Goal: Communication & Community: Participate in discussion

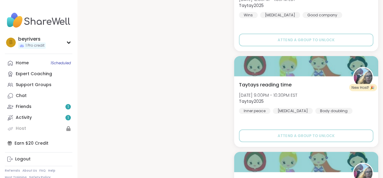
scroll to position [756, 0]
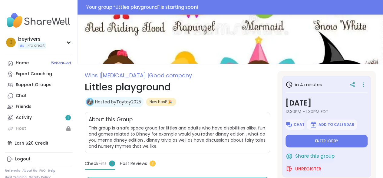
scroll to position [45, 0]
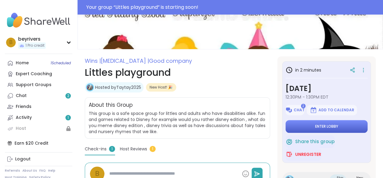
click at [326, 127] on span "Enter lobby" at bounding box center [326, 126] width 23 height 5
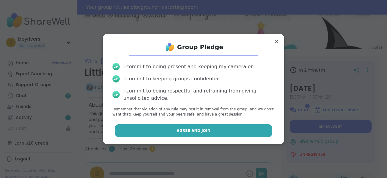
click at [186, 131] on span "Agree and Join" at bounding box center [194, 130] width 34 height 5
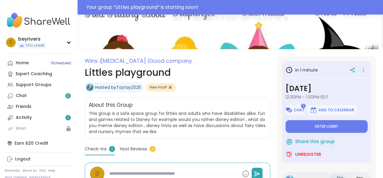
type textarea "*"
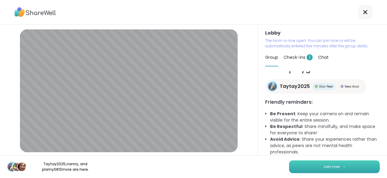
click at [333, 166] on span "Join now" at bounding box center [331, 166] width 17 height 5
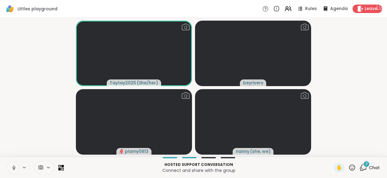
click at [13, 168] on icon at bounding box center [13, 167] width 5 height 5
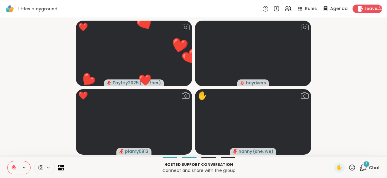
click at [15, 168] on icon at bounding box center [14, 167] width 4 height 4
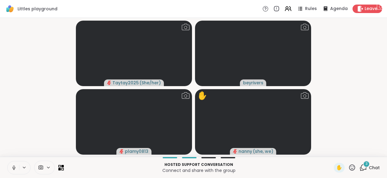
click at [13, 168] on icon at bounding box center [13, 167] width 5 height 5
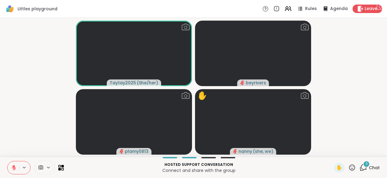
click at [13, 168] on icon at bounding box center [13, 167] width 5 height 5
click at [11, 168] on icon at bounding box center [13, 167] width 5 height 5
click at [365, 164] on span "4" at bounding box center [366, 163] width 2 height 5
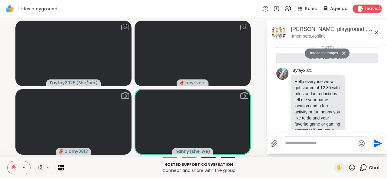
scroll to position [168, 0]
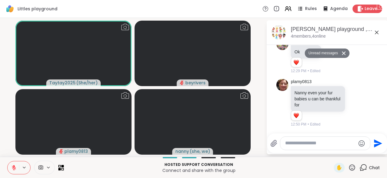
click at [377, 32] on icon at bounding box center [376, 32] width 7 height 7
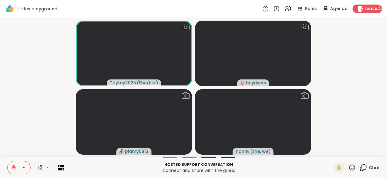
click at [369, 166] on span "Chat" at bounding box center [374, 167] width 11 height 6
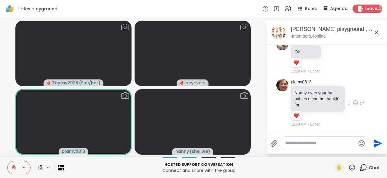
scroll to position [153, 0]
click at [377, 32] on icon at bounding box center [377, 33] width 4 height 4
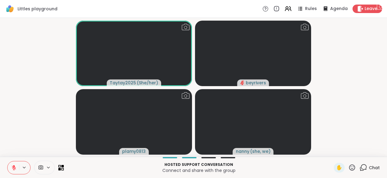
click at [15, 168] on icon at bounding box center [13, 167] width 5 height 5
click at [14, 168] on icon at bounding box center [14, 166] width 2 height 3
click at [12, 168] on icon at bounding box center [13, 167] width 5 height 5
click at [14, 167] on icon at bounding box center [13, 167] width 5 height 5
click at [13, 166] on icon at bounding box center [13, 167] width 5 height 5
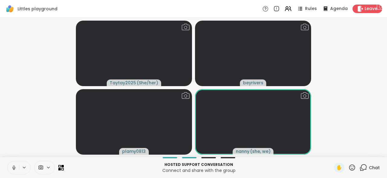
click at [14, 166] on icon at bounding box center [13, 167] width 5 height 5
click at [11, 166] on button at bounding box center [13, 167] width 11 height 13
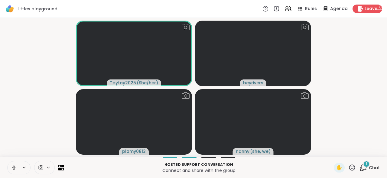
click at [12, 168] on icon at bounding box center [13, 167] width 5 height 5
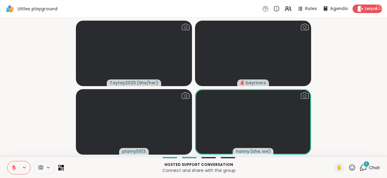
click at [13, 167] on icon at bounding box center [13, 167] width 5 height 5
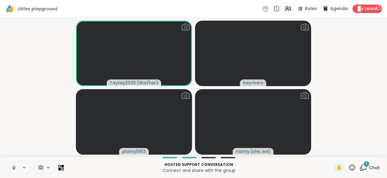
click at [13, 167] on icon at bounding box center [13, 167] width 5 height 5
click at [11, 167] on icon at bounding box center [13, 167] width 5 height 5
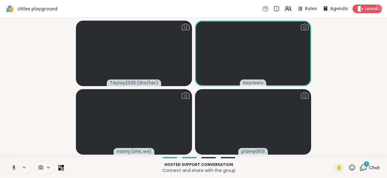
click at [11, 167] on icon at bounding box center [12, 167] width 5 height 5
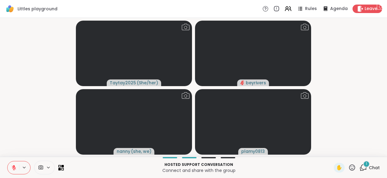
click at [12, 169] on icon at bounding box center [13, 167] width 5 height 5
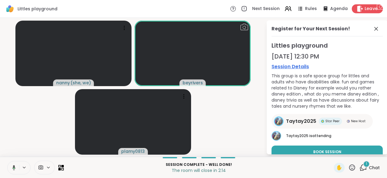
click at [358, 9] on icon at bounding box center [361, 8] width 6 height 6
